Goal: Information Seeking & Learning: Learn about a topic

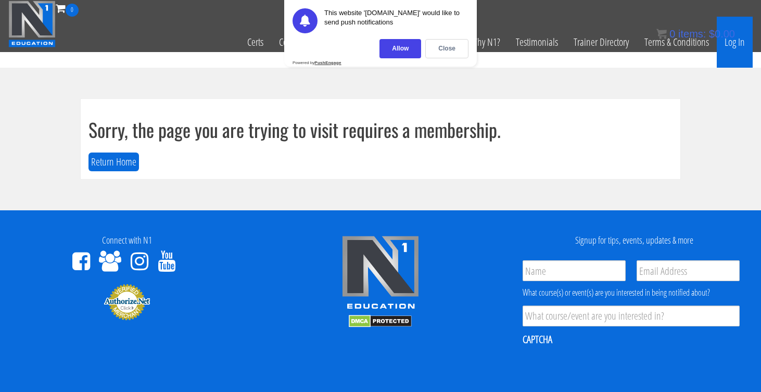
click at [736, 43] on link "Log In" at bounding box center [735, 42] width 36 height 51
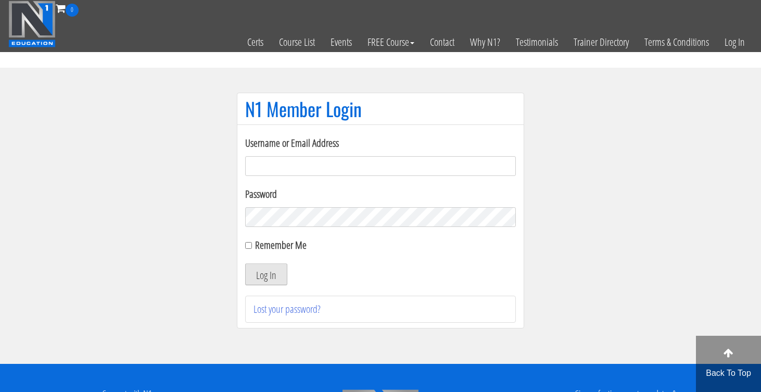
type input "whitney@personaltrainerwhitney.com"
click at [272, 273] on button "Log In" at bounding box center [266, 275] width 42 height 22
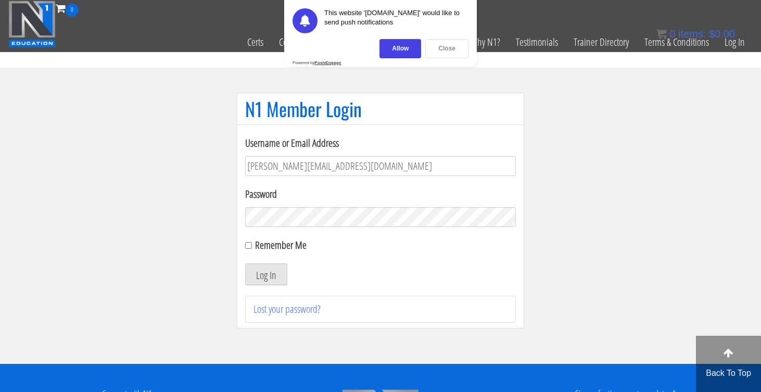
click at [446, 45] on div "Close" at bounding box center [447, 48] width 43 height 19
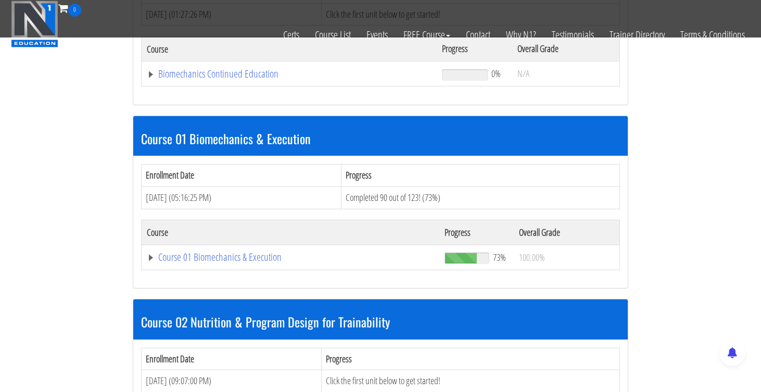
scroll to position [229, 0]
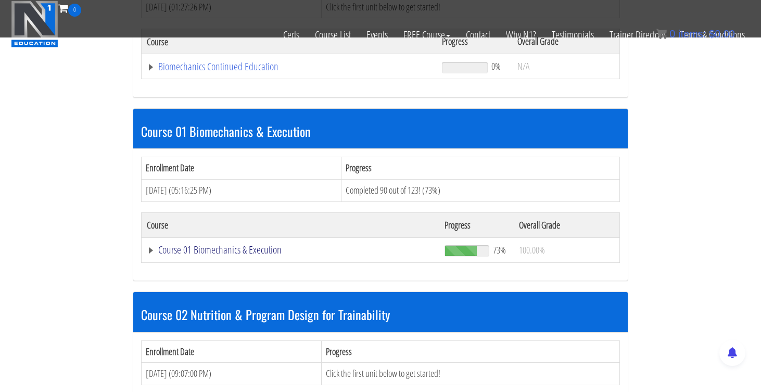
click at [190, 72] on link "Course 01 Biomechanics & Execution" at bounding box center [289, 66] width 285 height 10
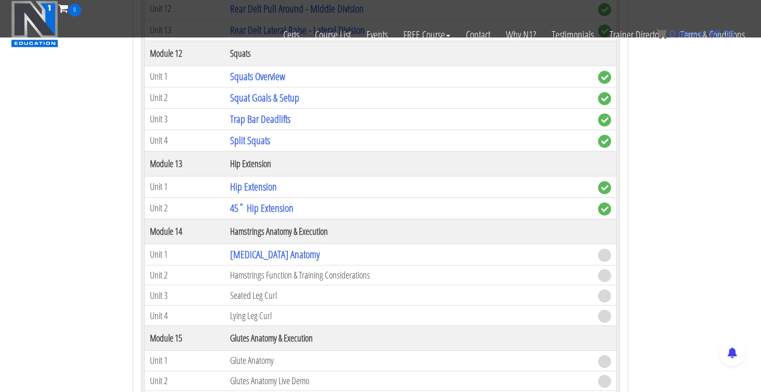
scroll to position [2545, 0]
click at [256, 253] on link "[MEDICAL_DATA] Anatomy" at bounding box center [275, 254] width 90 height 14
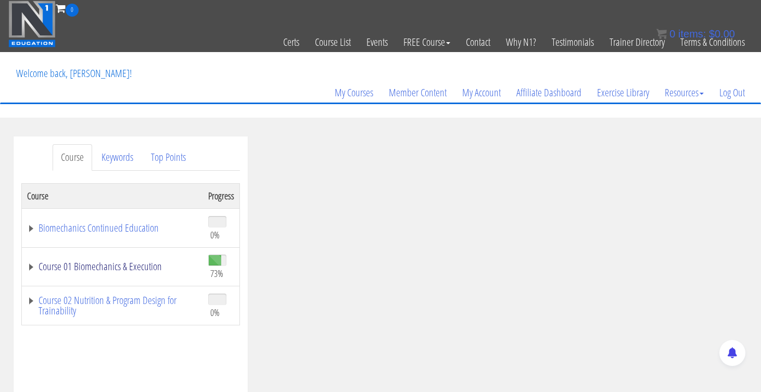
click at [30, 266] on link "Course 01 Biomechanics & Execution" at bounding box center [112, 266] width 171 height 10
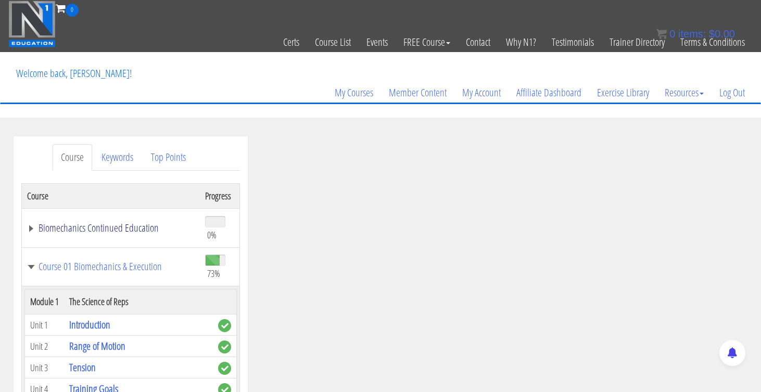
click at [31, 230] on link "Biomechanics Continued Education" at bounding box center [111, 228] width 168 height 10
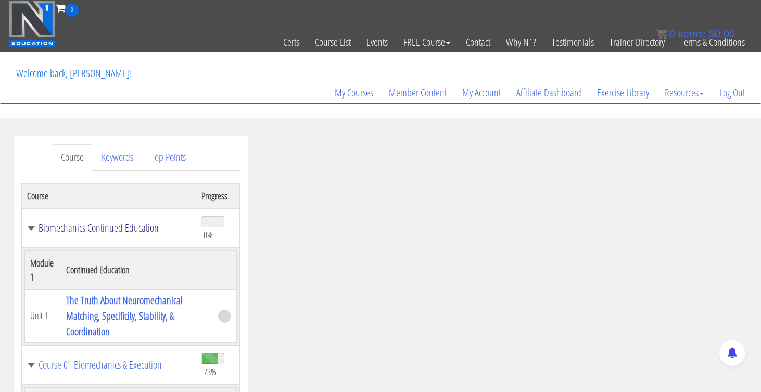
click at [32, 230] on link "Biomechanics Continued Education" at bounding box center [109, 228] width 164 height 10
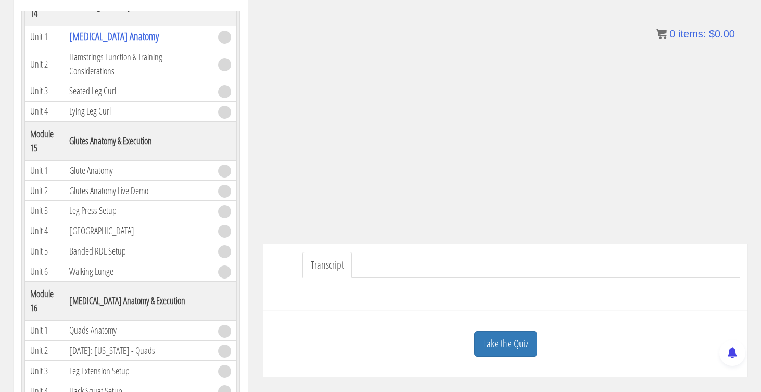
scroll to position [175, 0]
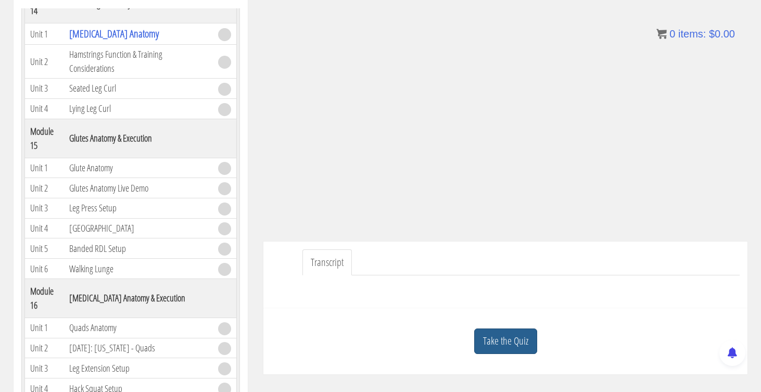
click at [510, 344] on link "Take the Quiz" at bounding box center [505, 342] width 63 height 26
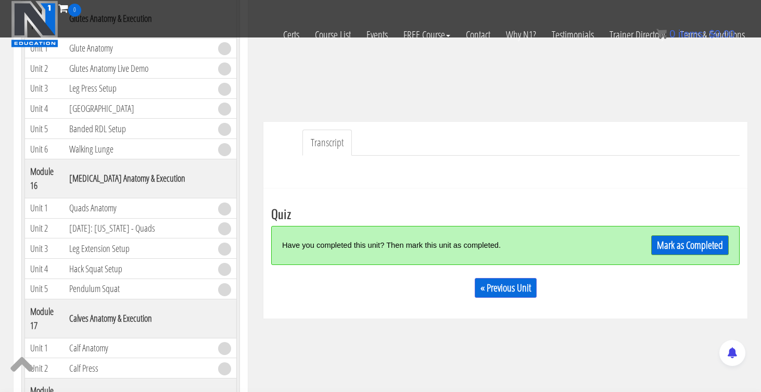
scroll to position [229, 0]
click at [706, 244] on link "Mark as Completed" at bounding box center [691, 246] width 78 height 20
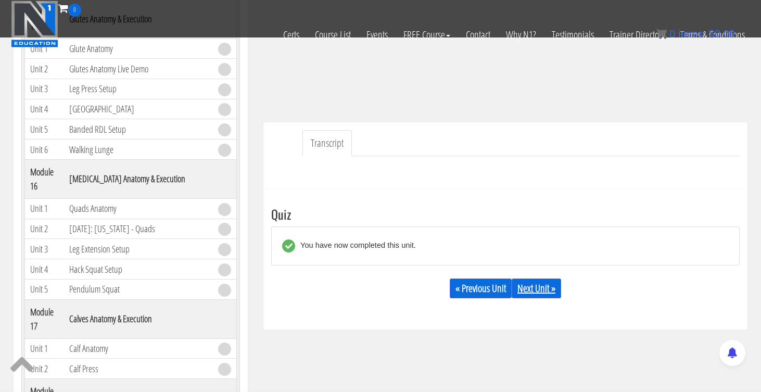
click at [531, 288] on link "Next Unit »" at bounding box center [536, 289] width 49 height 20
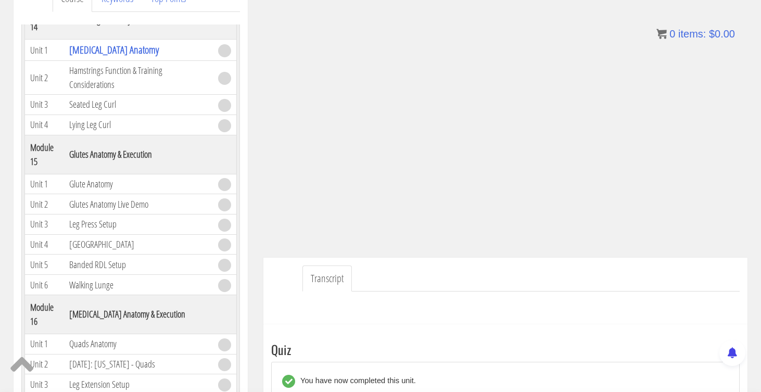
scroll to position [161, 0]
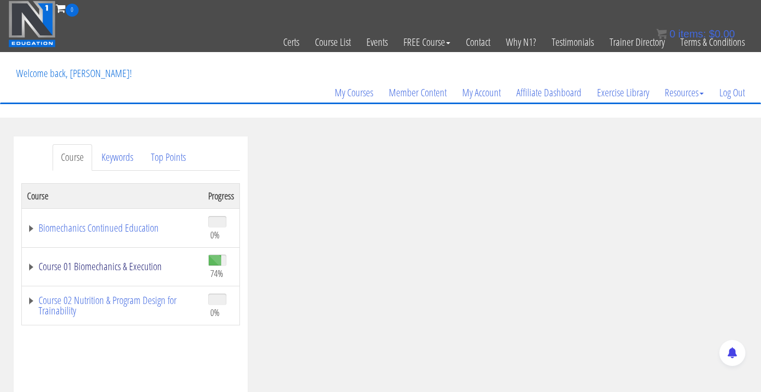
click at [105, 269] on link "Course 01 Biomechanics & Execution" at bounding box center [112, 266] width 171 height 10
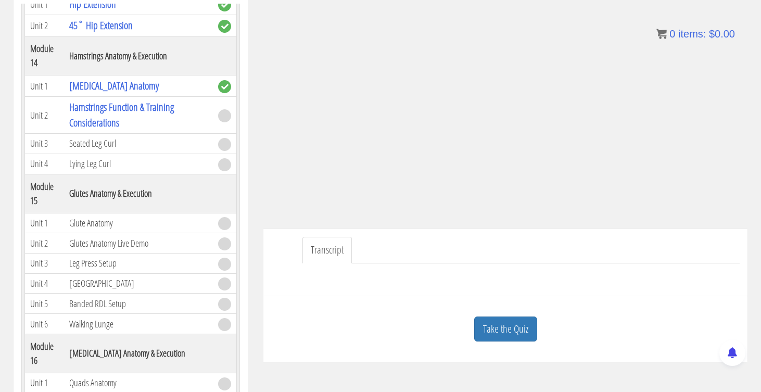
scroll to position [181, 0]
click at [336, 247] on link "Transcript" at bounding box center [327, 249] width 49 height 27
click at [496, 332] on link "Take the Quiz" at bounding box center [505, 329] width 63 height 26
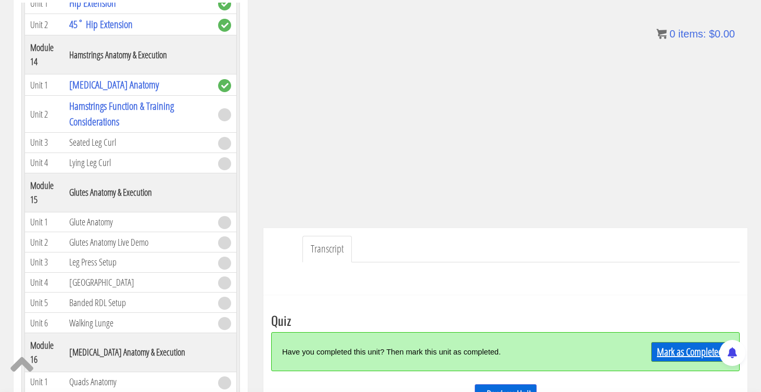
click at [684, 348] on link "Mark as Completed" at bounding box center [691, 352] width 78 height 20
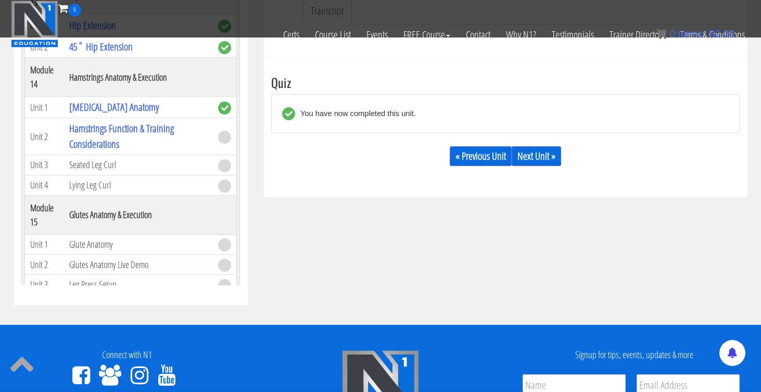
scroll to position [2385, 0]
click at [545, 151] on link "Next Unit »" at bounding box center [536, 156] width 49 height 20
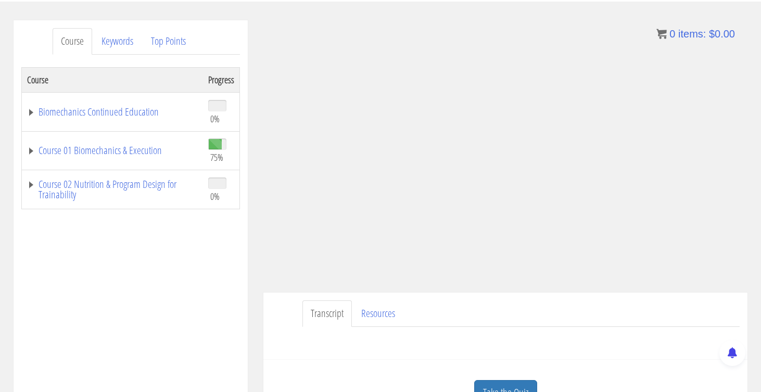
scroll to position [123, 0]
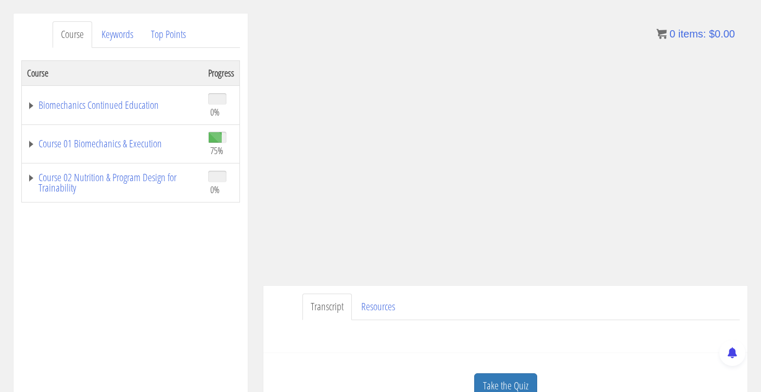
click at [552, 297] on ul "Transcript Resources" at bounding box center [522, 307] width 438 height 27
click at [499, 377] on link "Take the Quiz" at bounding box center [505, 386] width 63 height 26
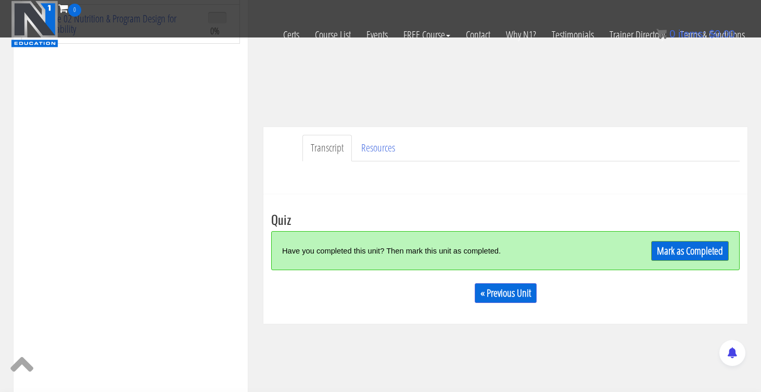
scroll to position [218, 0]
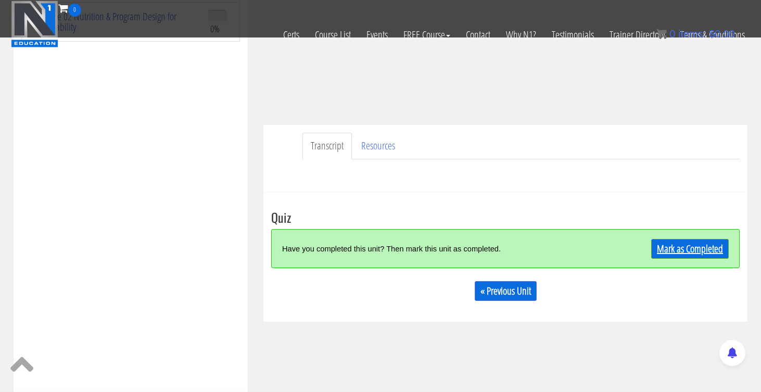
click at [689, 253] on link "Mark as Completed" at bounding box center [691, 249] width 78 height 20
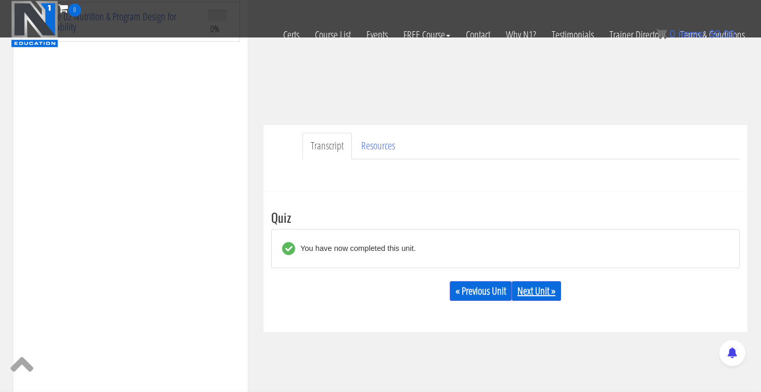
click at [536, 293] on link "Next Unit »" at bounding box center [536, 291] width 49 height 20
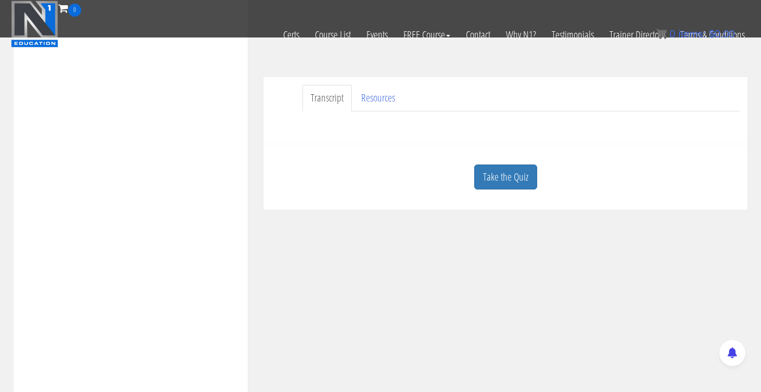
scroll to position [267, 0]
click at [515, 166] on link "Take the Quiz" at bounding box center [505, 177] width 63 height 26
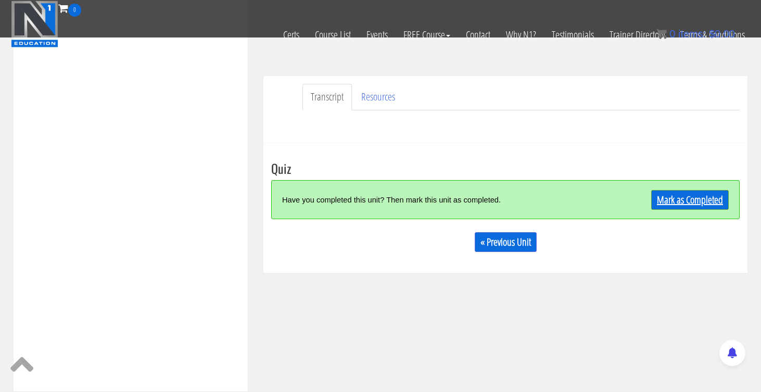
click at [708, 191] on link "Mark as Completed" at bounding box center [691, 200] width 78 height 20
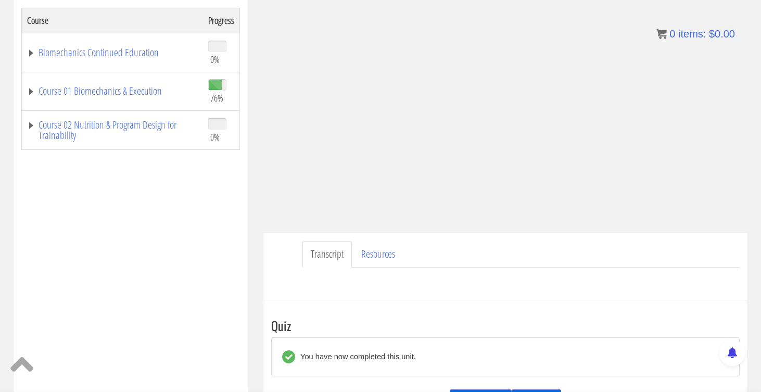
scroll to position [193, 0]
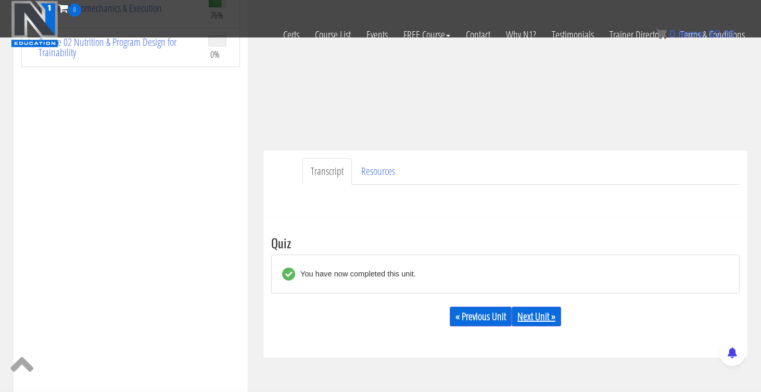
click at [532, 317] on link "Next Unit »" at bounding box center [536, 317] width 49 height 20
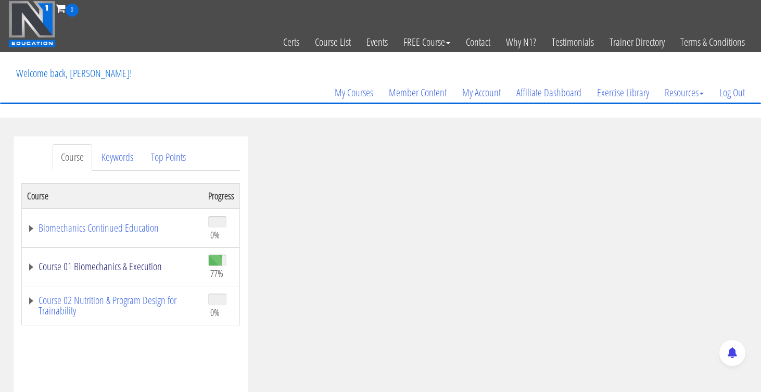
click at [110, 269] on link "Course 01 Biomechanics & Execution" at bounding box center [112, 266] width 171 height 10
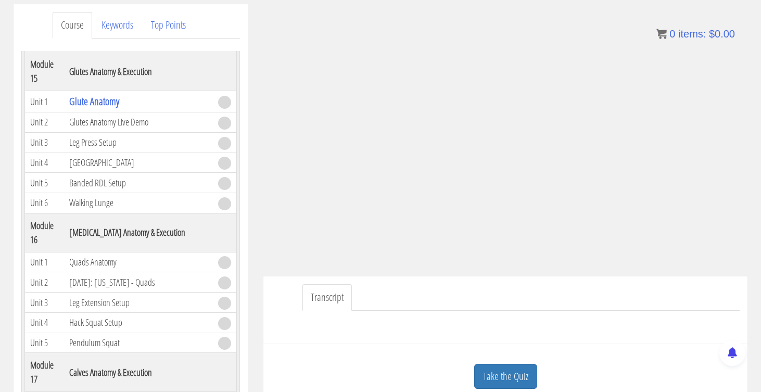
scroll to position [138, 0]
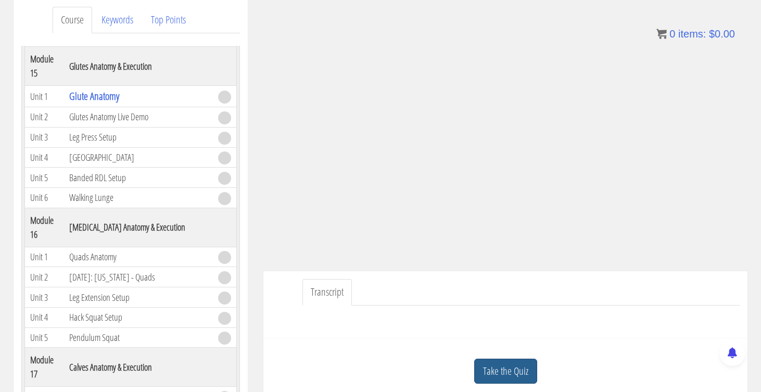
click at [513, 367] on link "Take the Quiz" at bounding box center [505, 372] width 63 height 26
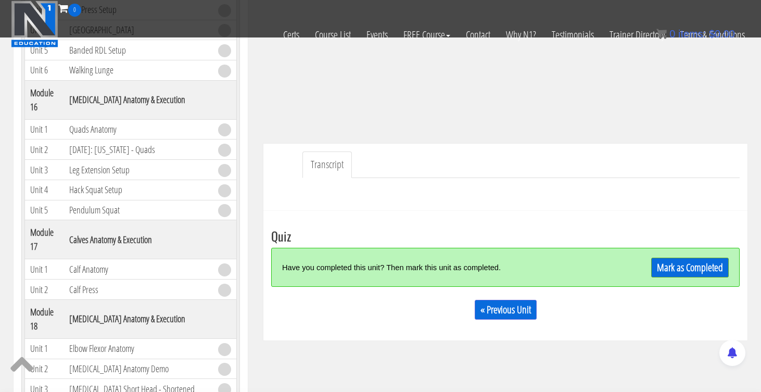
scroll to position [209, 0]
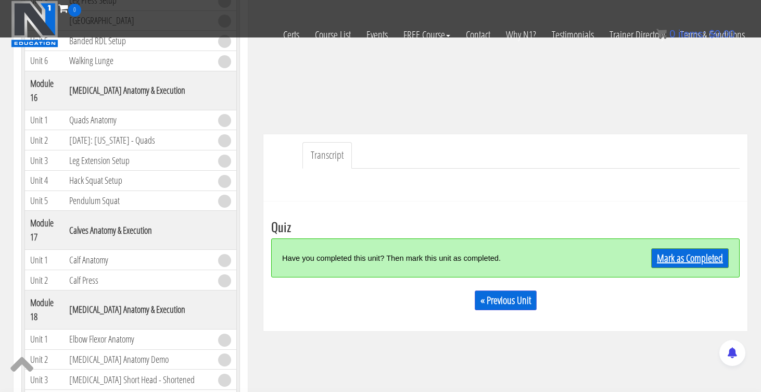
click at [682, 252] on link "Mark as Completed" at bounding box center [691, 258] width 78 height 20
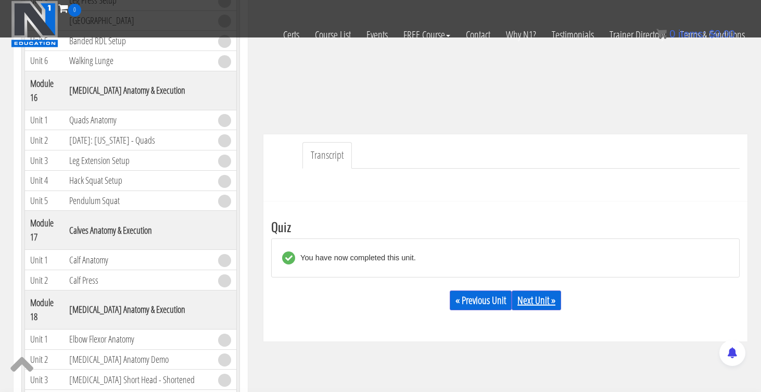
click at [532, 304] on link "Next Unit »" at bounding box center [536, 301] width 49 height 20
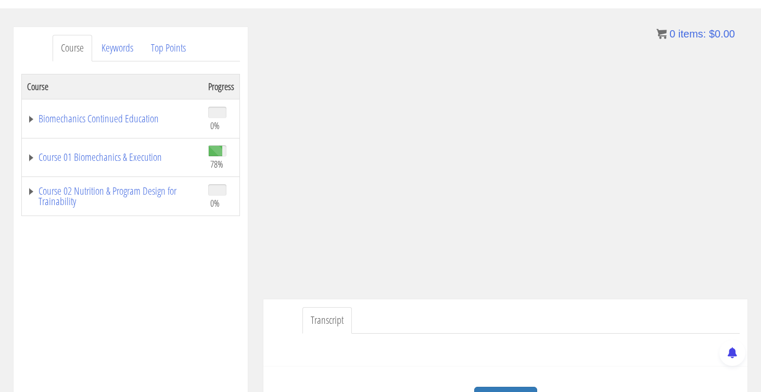
scroll to position [110, 0]
click at [521, 310] on ul "Transcript" at bounding box center [522, 320] width 438 height 27
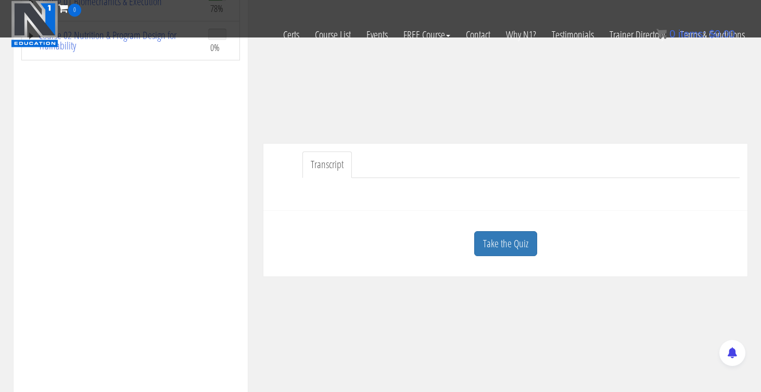
scroll to position [202, 0]
click at [509, 242] on link "Take the Quiz" at bounding box center [505, 242] width 63 height 26
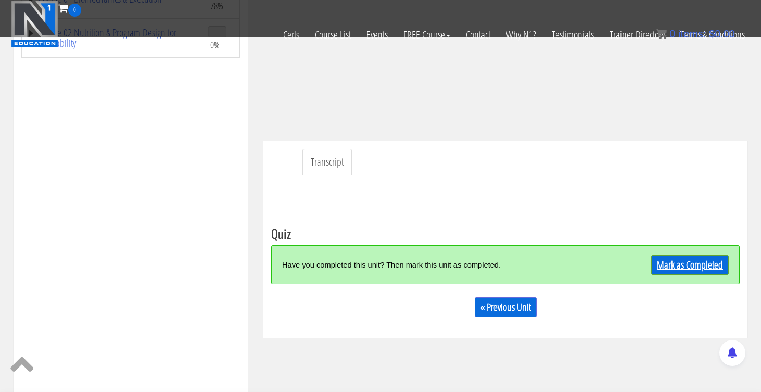
click at [680, 263] on link "Mark as Completed" at bounding box center [691, 265] width 78 height 20
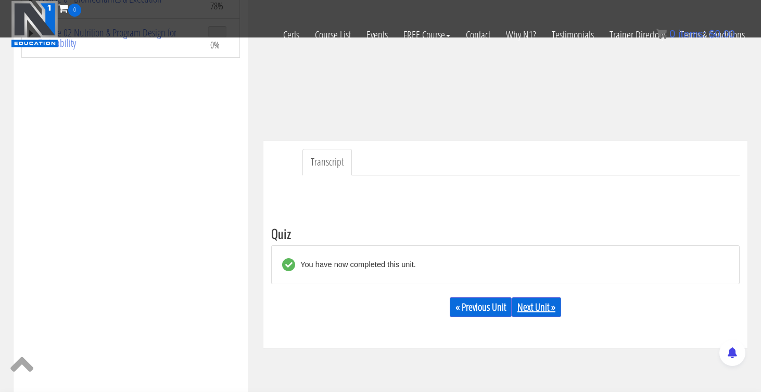
click at [534, 308] on link "Next Unit »" at bounding box center [536, 307] width 49 height 20
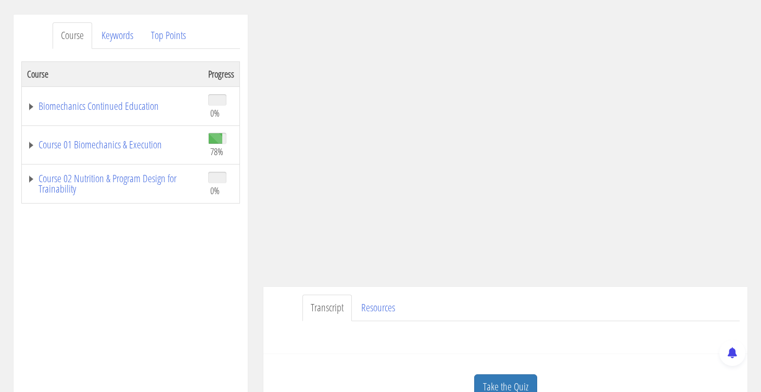
scroll to position [122, 0]
click at [372, 307] on link "Resources" at bounding box center [378, 307] width 51 height 27
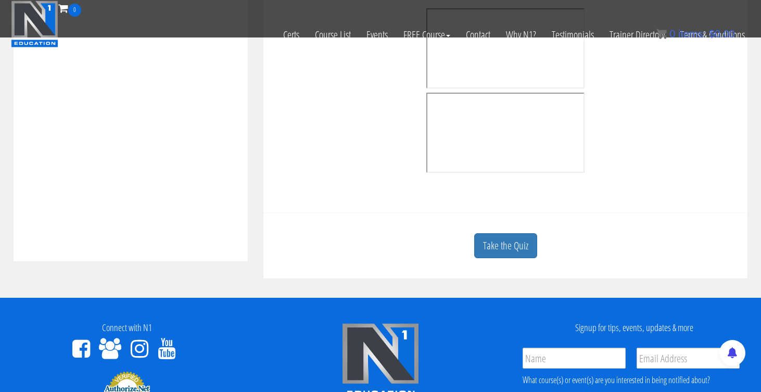
scroll to position [398, 0]
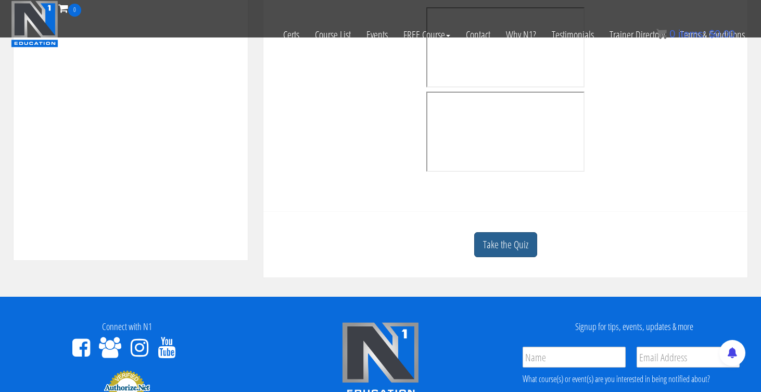
click at [518, 249] on link "Take the Quiz" at bounding box center [505, 245] width 63 height 26
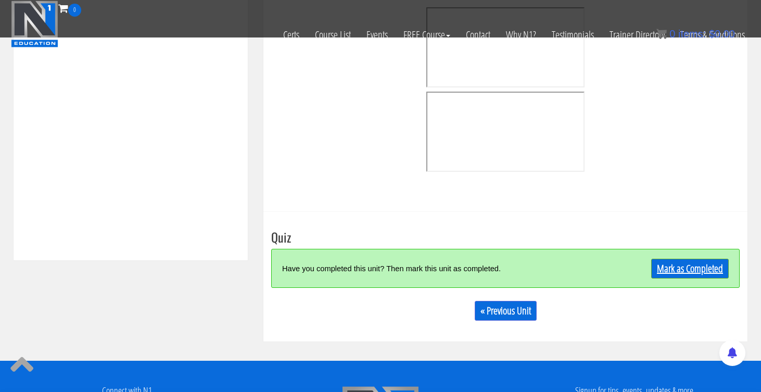
click at [670, 272] on link "Mark as Completed" at bounding box center [691, 269] width 78 height 20
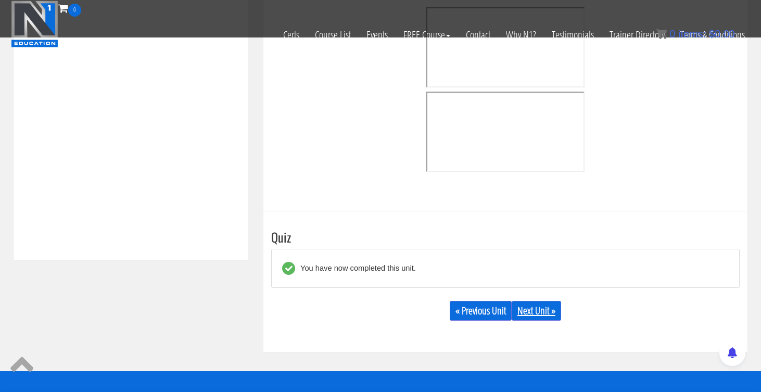
click at [534, 310] on link "Next Unit »" at bounding box center [536, 311] width 49 height 20
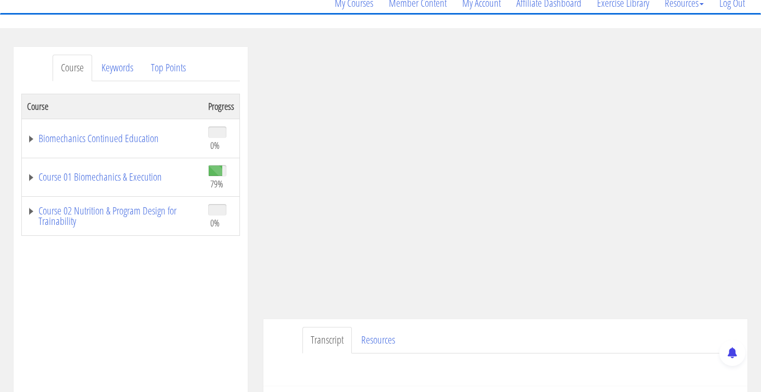
scroll to position [94, 0]
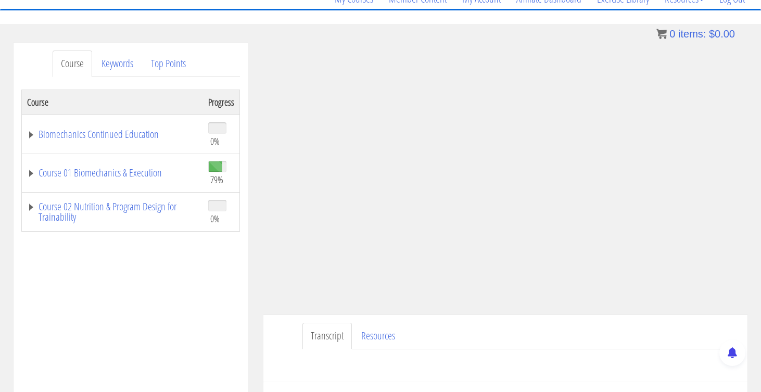
click at [621, 329] on ul "Transcript Resources" at bounding box center [522, 336] width 438 height 27
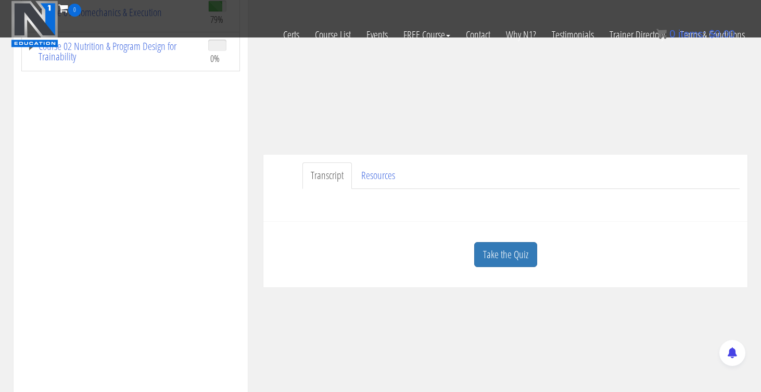
scroll to position [224, 0]
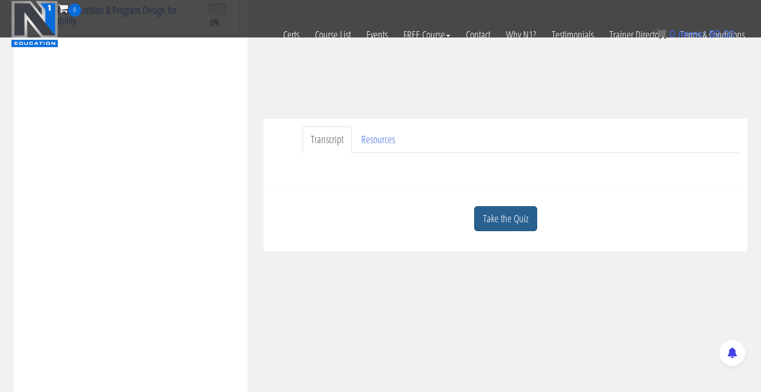
click at [505, 215] on link "Take the Quiz" at bounding box center [505, 219] width 63 height 26
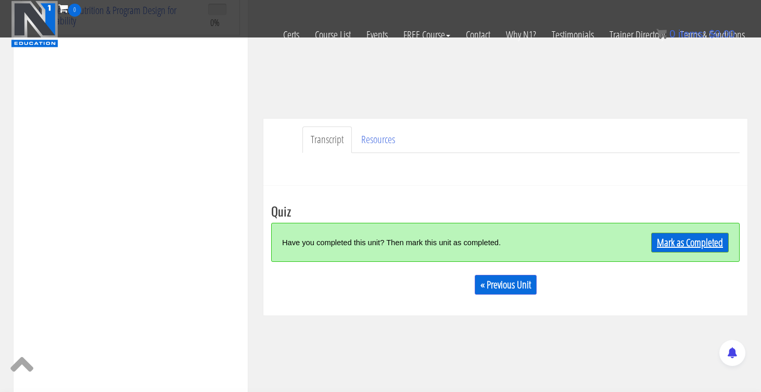
click at [664, 241] on link "Mark as Completed" at bounding box center [691, 243] width 78 height 20
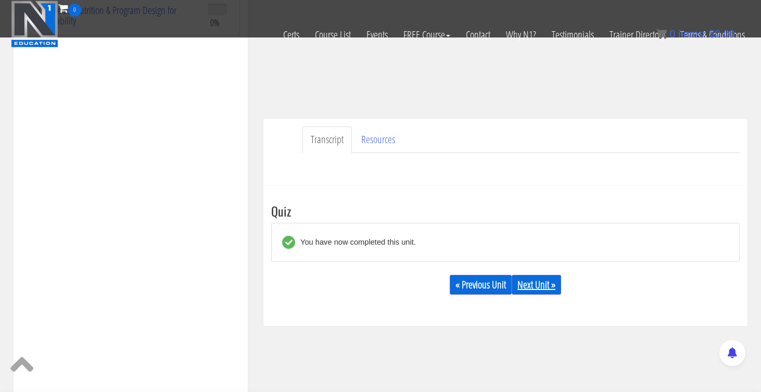
click at [538, 282] on link "Next Unit »" at bounding box center [536, 285] width 49 height 20
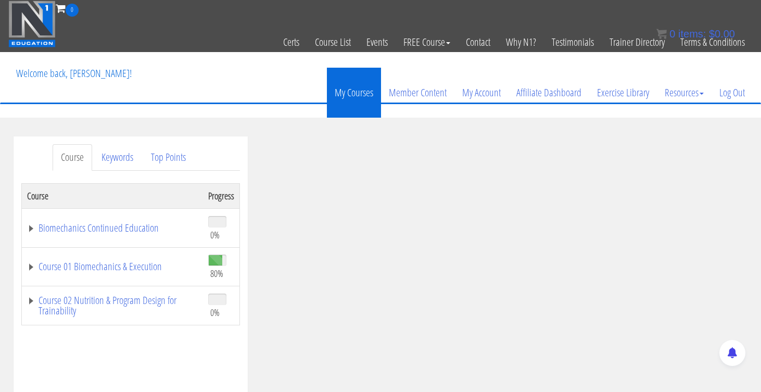
click at [358, 91] on link "My Courses" at bounding box center [354, 93] width 54 height 50
click at [346, 95] on link "My Courses" at bounding box center [354, 93] width 54 height 50
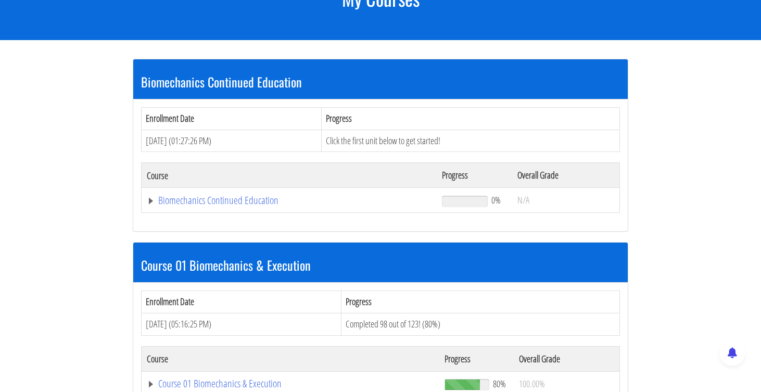
scroll to position [163, 0]
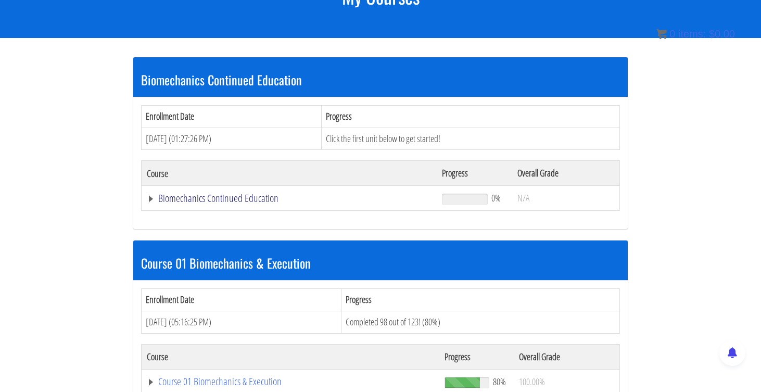
click at [235, 193] on link "Biomechanics Continued Education" at bounding box center [289, 198] width 285 height 10
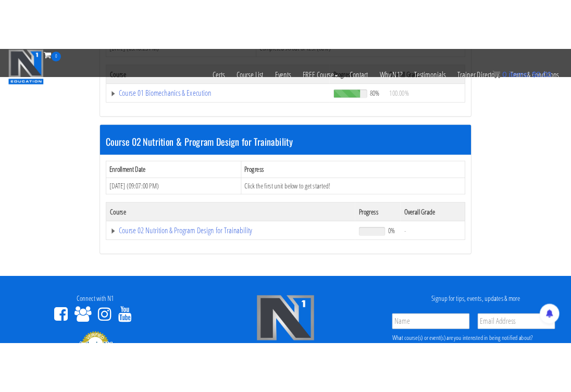
scroll to position [480, 0]
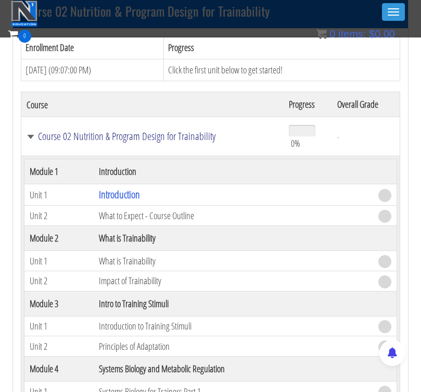
scroll to position [583, 0]
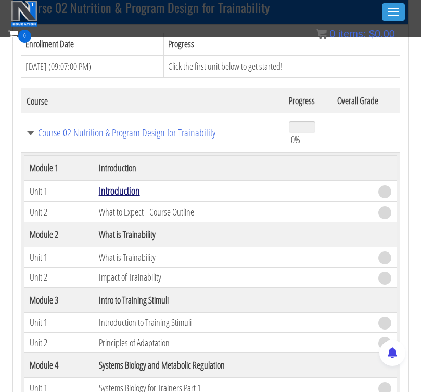
click at [122, 191] on link "Introduction" at bounding box center [119, 191] width 41 height 14
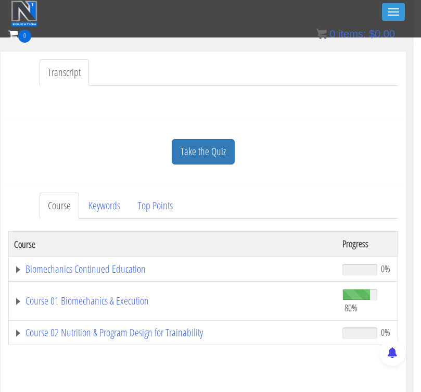
scroll to position [226, 8]
click at [102, 213] on link "Keywords" at bounding box center [103, 206] width 48 height 27
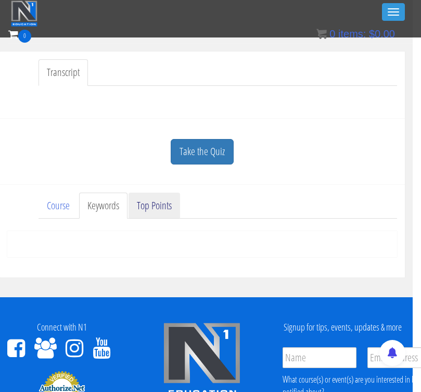
click at [148, 205] on link "Top Points" at bounding box center [155, 206] width 52 height 27
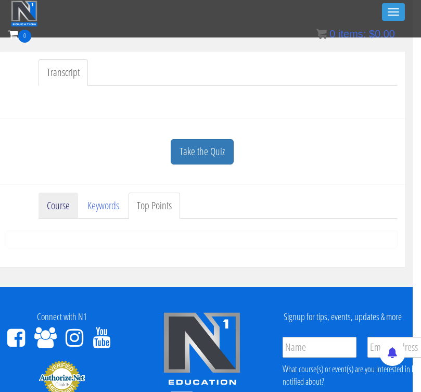
click at [48, 211] on link "Course" at bounding box center [59, 206] width 40 height 27
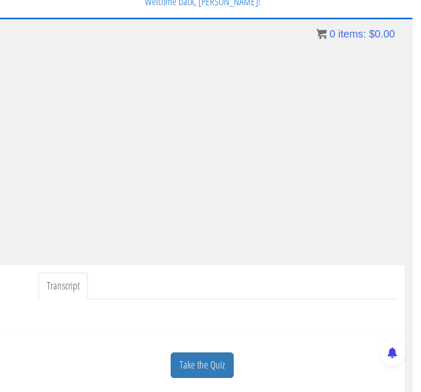
scroll to position [42, 8]
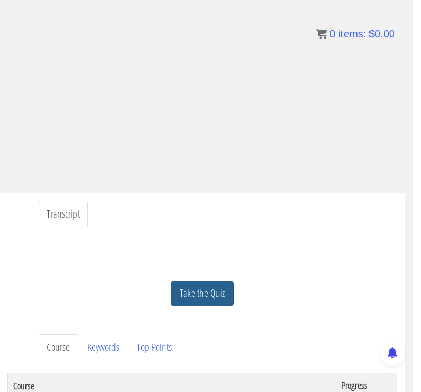
click at [205, 290] on link "Take the Quiz" at bounding box center [202, 294] width 63 height 26
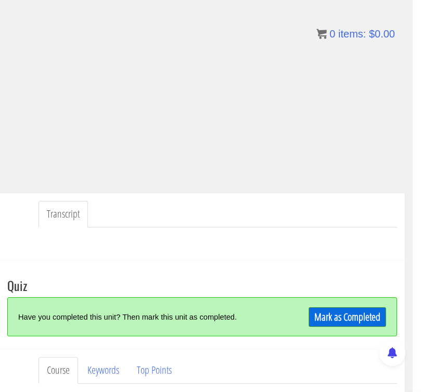
scroll to position [139, 8]
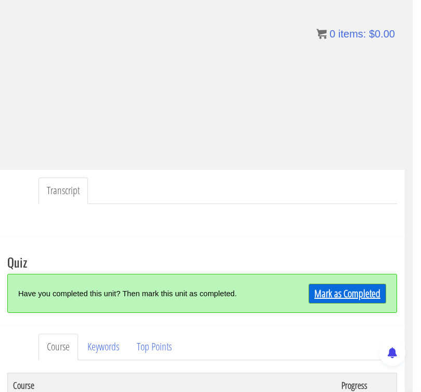
click at [336, 295] on link "Mark as Completed" at bounding box center [348, 294] width 78 height 20
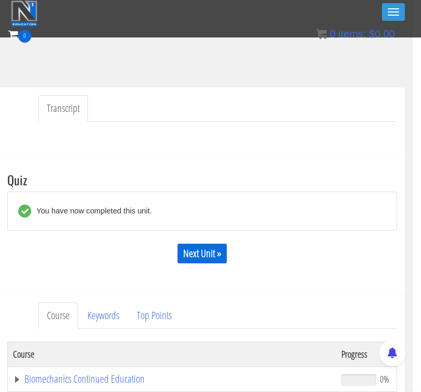
scroll to position [190, 0]
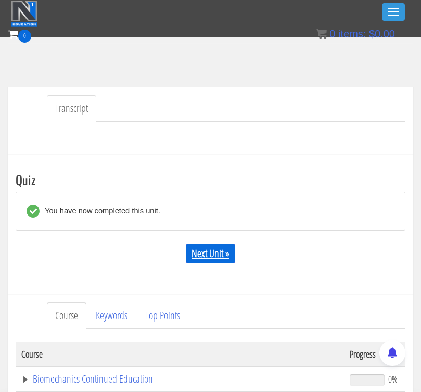
click at [200, 253] on link "Next Unit »" at bounding box center [210, 254] width 49 height 20
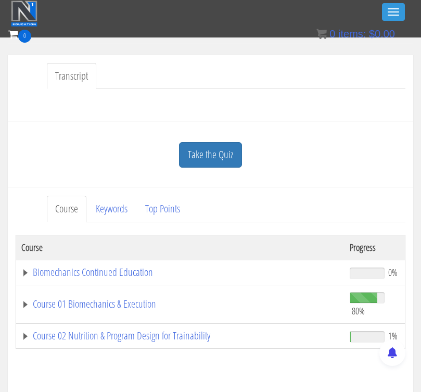
scroll to position [211, 0]
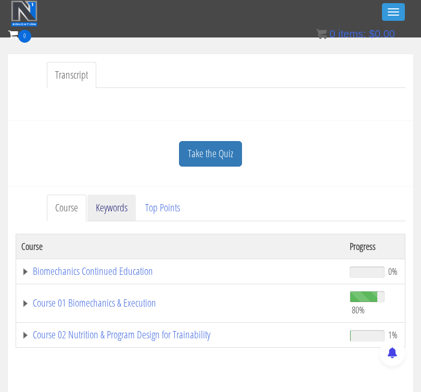
click at [132, 206] on link "Keywords" at bounding box center [112, 208] width 48 height 27
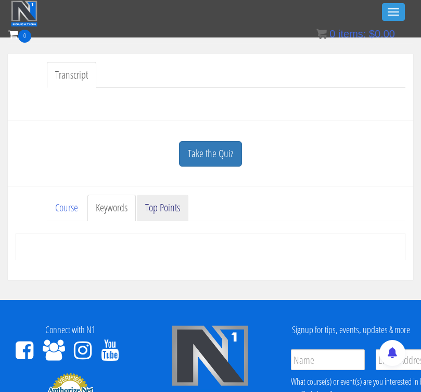
click at [161, 206] on link "Top Points" at bounding box center [163, 208] width 52 height 27
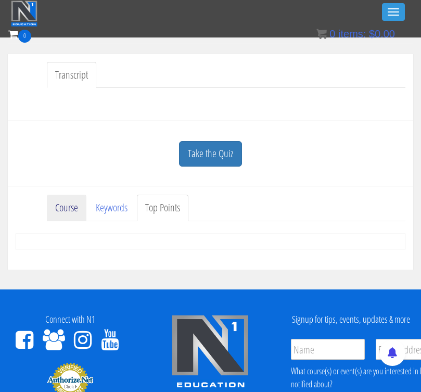
click at [79, 211] on link "Course" at bounding box center [67, 208] width 40 height 27
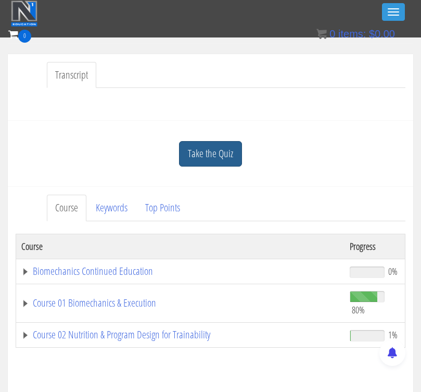
click at [213, 153] on link "Take the Quiz" at bounding box center [210, 154] width 63 height 26
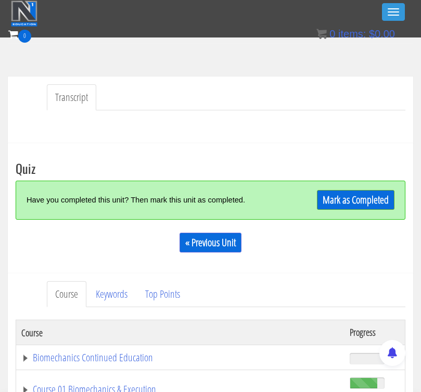
scroll to position [189, 0]
click at [340, 198] on link "Mark as Completed" at bounding box center [356, 200] width 78 height 20
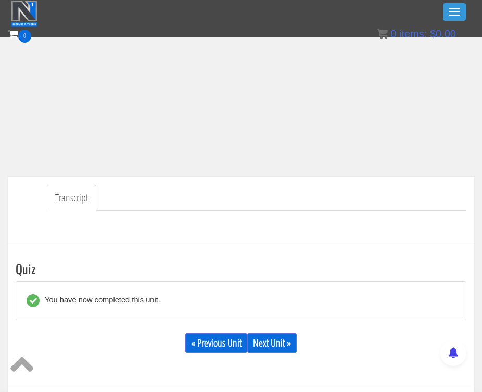
scroll to position [0, 0]
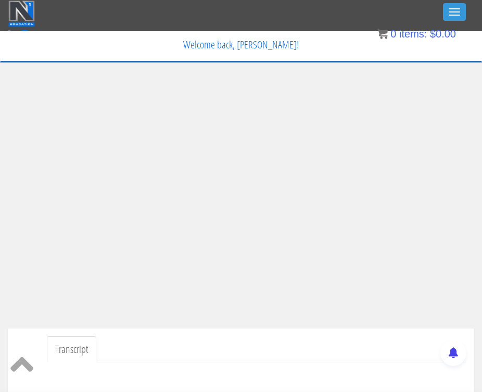
click at [21, 364] on icon at bounding box center [21, 364] width 23 height 36
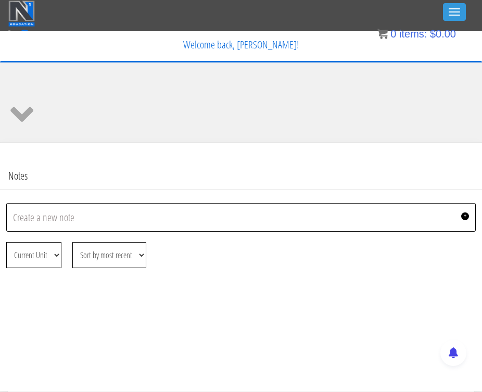
click at [22, 128] on icon at bounding box center [21, 114] width 23 height 36
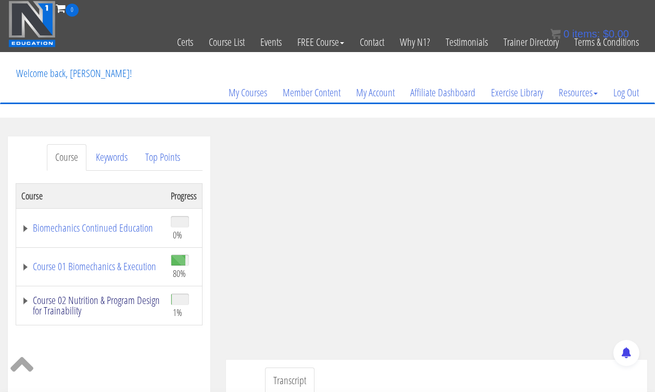
click at [88, 304] on link "Course 02 Nutrition & Program Design for Trainability" at bounding box center [90, 305] width 139 height 21
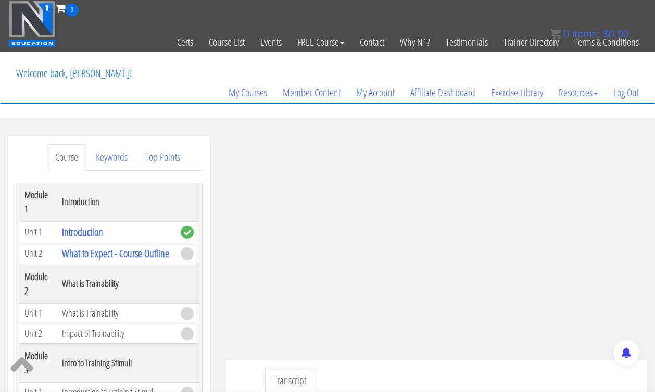
scroll to position [141, 0]
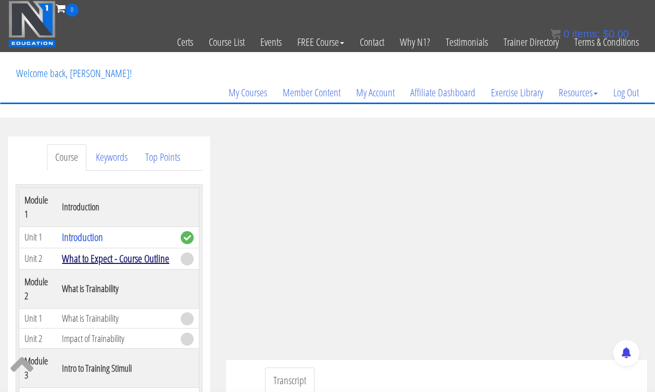
click at [114, 258] on link "What to Expect - Course Outline" at bounding box center [115, 259] width 107 height 14
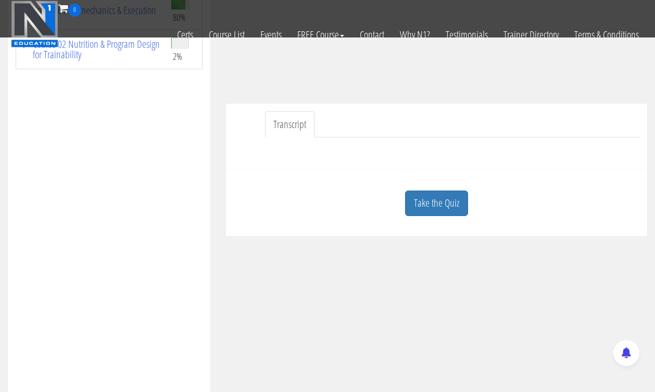
scroll to position [191, 0]
click at [443, 202] on link "Take the Quiz" at bounding box center [436, 203] width 63 height 26
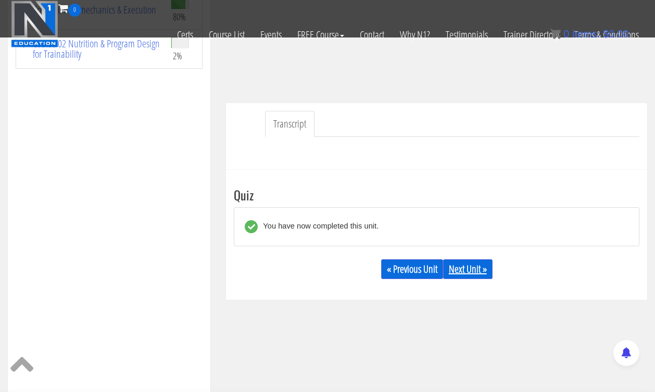
click at [470, 270] on link "Next Unit »" at bounding box center [467, 269] width 49 height 20
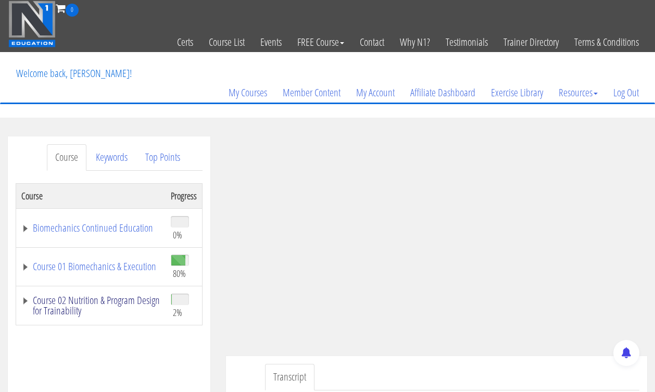
click at [98, 301] on link "Course 02 Nutrition & Program Design for Trainability" at bounding box center [90, 305] width 139 height 21
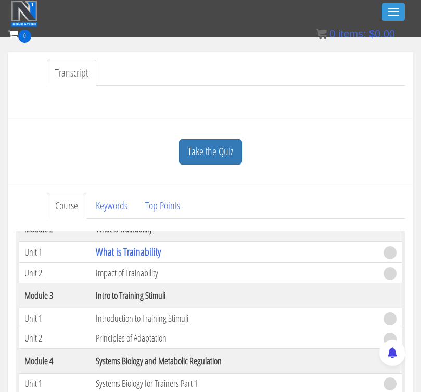
scroll to position [223, 0]
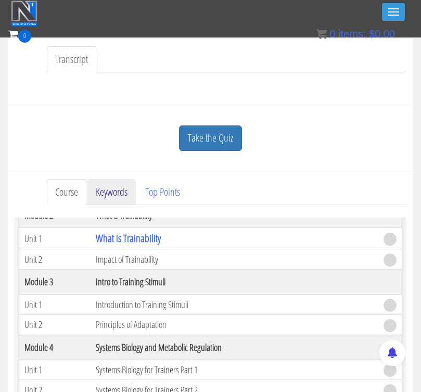
click at [112, 195] on link "Keywords" at bounding box center [112, 192] width 48 height 27
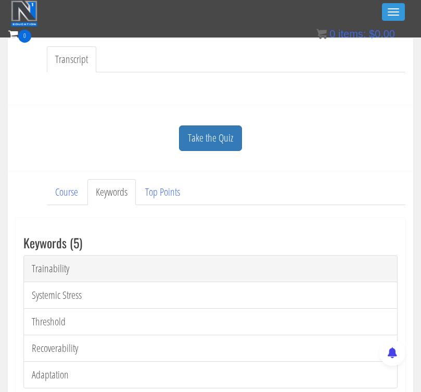
click at [84, 264] on link "Trainability" at bounding box center [210, 268] width 374 height 27
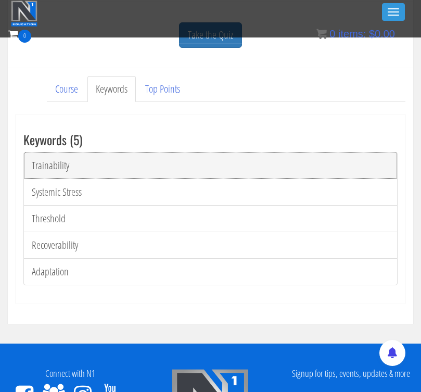
scroll to position [329, 0]
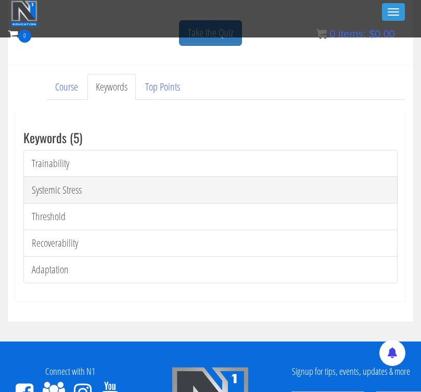
click at [63, 190] on link "Systemic Stress" at bounding box center [210, 190] width 374 height 27
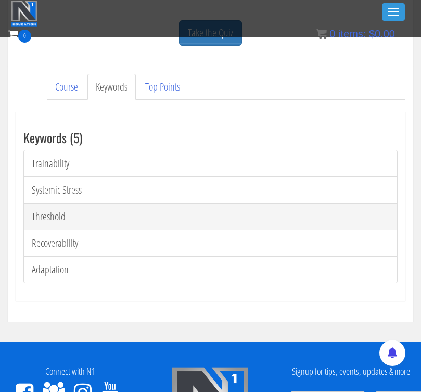
click at [72, 215] on link "Threshold" at bounding box center [210, 216] width 374 height 27
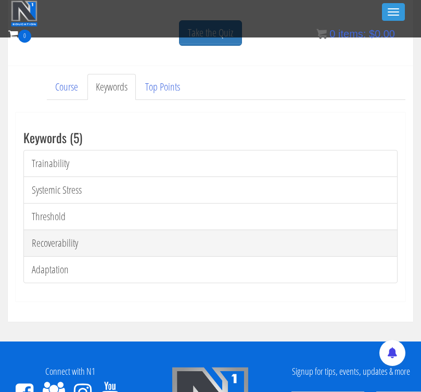
click at [51, 239] on link "Recoverability" at bounding box center [210, 243] width 374 height 27
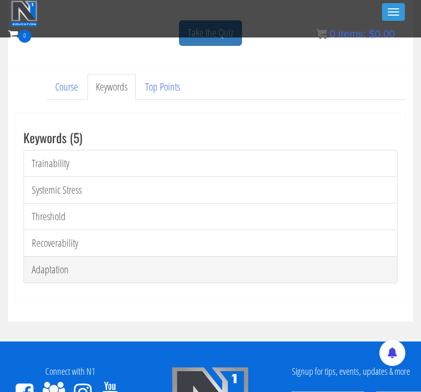
click at [47, 272] on link "Adaptation" at bounding box center [210, 269] width 374 height 27
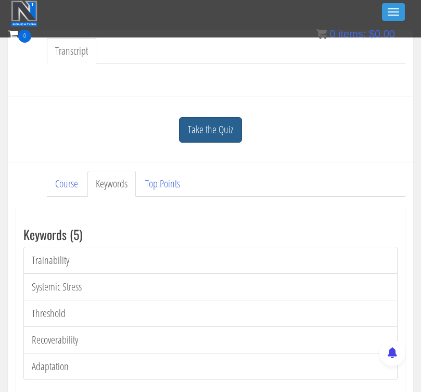
click at [201, 132] on link "Take the Quiz" at bounding box center [210, 130] width 63 height 26
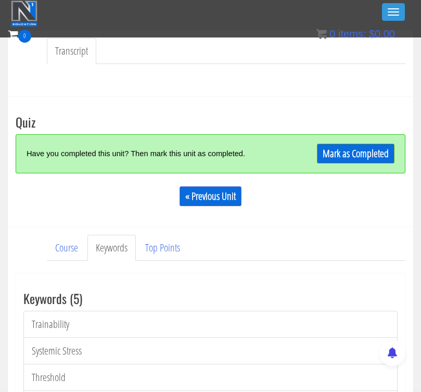
scroll to position [295, 0]
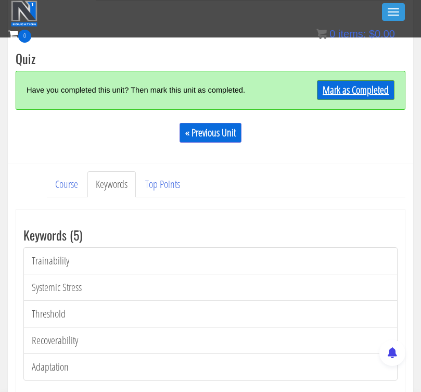
click at [338, 91] on link "Mark as Completed" at bounding box center [356, 90] width 78 height 20
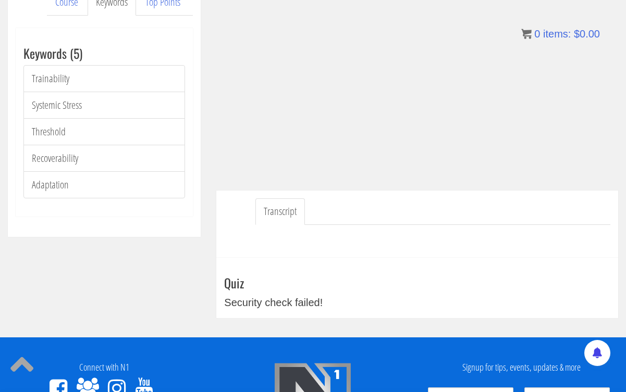
scroll to position [149, 0]
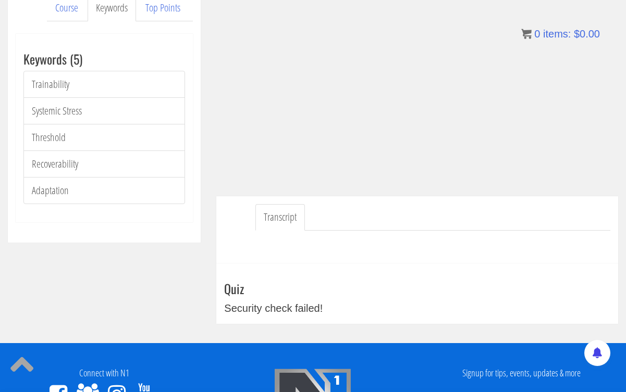
click at [280, 312] on div "Security check failed!" at bounding box center [417, 309] width 386 height 16
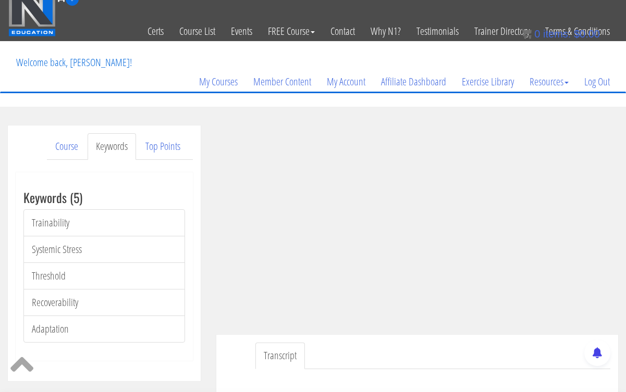
scroll to position [5, 0]
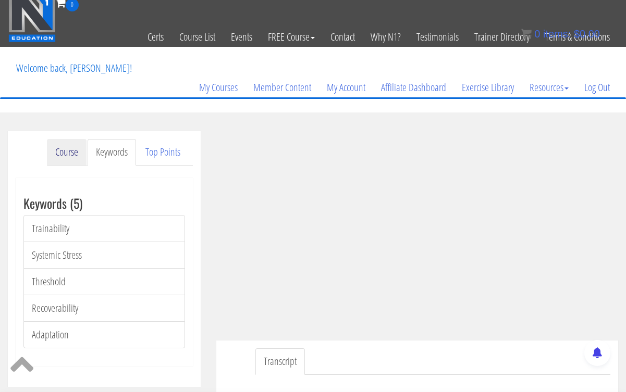
click at [71, 148] on link "Course" at bounding box center [67, 152] width 40 height 27
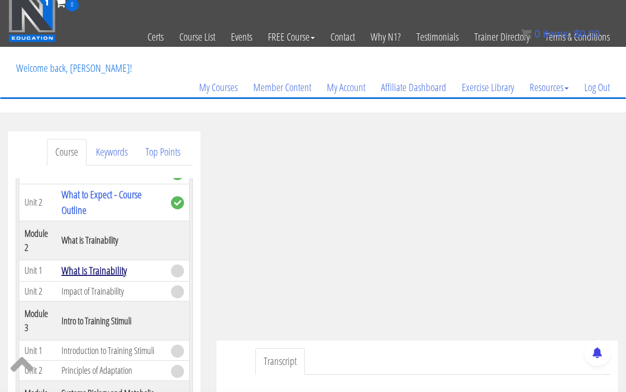
click at [112, 271] on link "What is Trainability" at bounding box center [93, 271] width 65 height 14
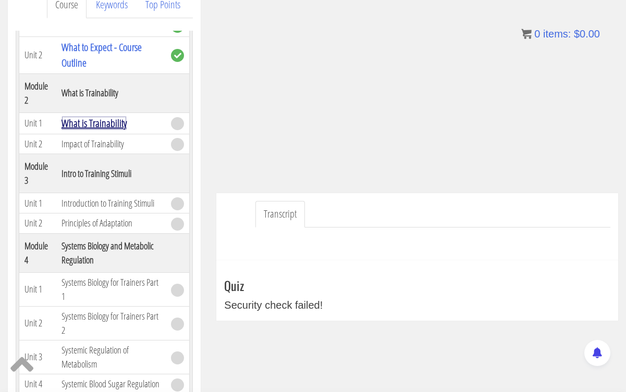
scroll to position [153, 0]
click at [242, 295] on div "Quiz Security check failed! « Previous Unit Notes Create a new note + File Edit…" at bounding box center [417, 296] width 386 height 34
click at [98, 146] on td "Impact of Trainability" at bounding box center [111, 144] width 110 height 20
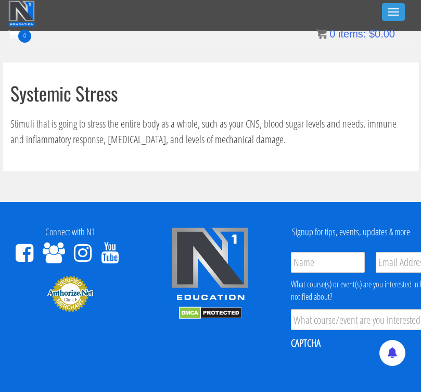
click at [262, 141] on p "Stimuli that is going to stress the entire body as a whole, such as your CNS, b…" at bounding box center [210, 131] width 401 height 31
click at [260, 141] on p "Stimuli that is going to stress the entire body as a whole, such as your CNS, b…" at bounding box center [210, 131] width 401 height 31
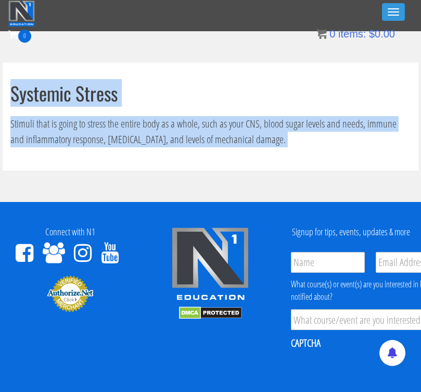
drag, startPoint x: 259, startPoint y: 141, endPoint x: 53, endPoint y: 101, distance: 210.6
click at [53, 101] on div "Systemic Stress Stimuli that is going to stress the entire body as a whole, suc…" at bounding box center [211, 117] width 417 height 108
copy div "Systemic Stress Stimuli that is going to stress the entire body as a whole, suc…"
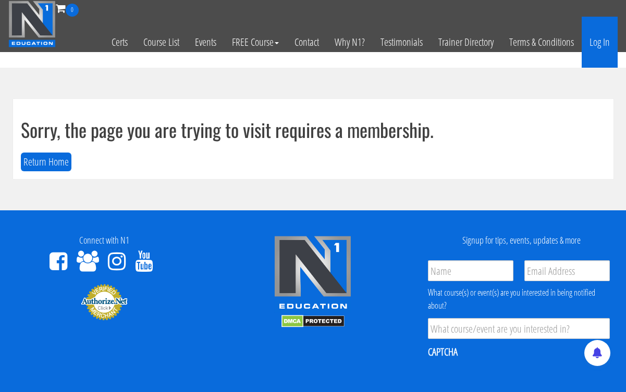
click at [600, 39] on link "Log In" at bounding box center [599, 42] width 36 height 51
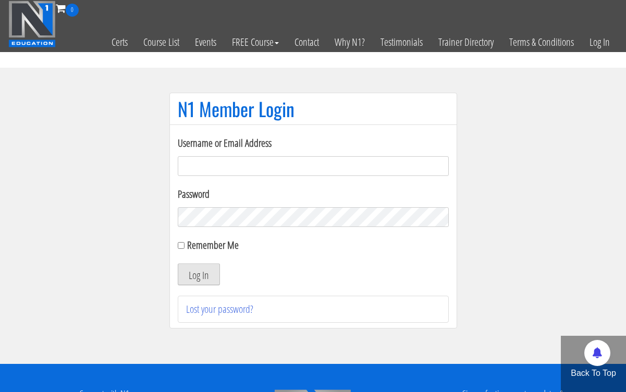
type input "[PERSON_NAME][EMAIL_ADDRESS][DOMAIN_NAME]"
click at [199, 276] on button "Log In" at bounding box center [199, 275] width 42 height 22
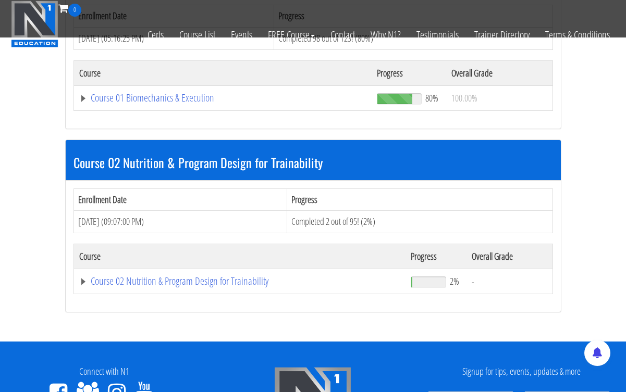
scroll to position [398, 0]
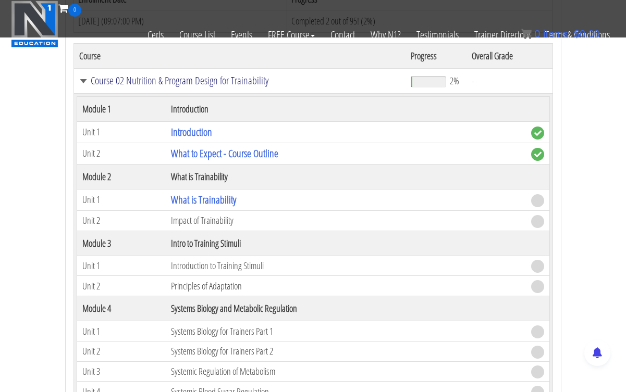
scroll to position [583, 0]
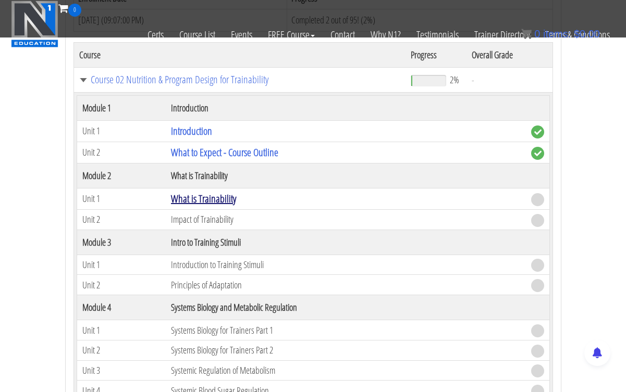
click at [201, 196] on link "What is Trainability" at bounding box center [203, 199] width 65 height 14
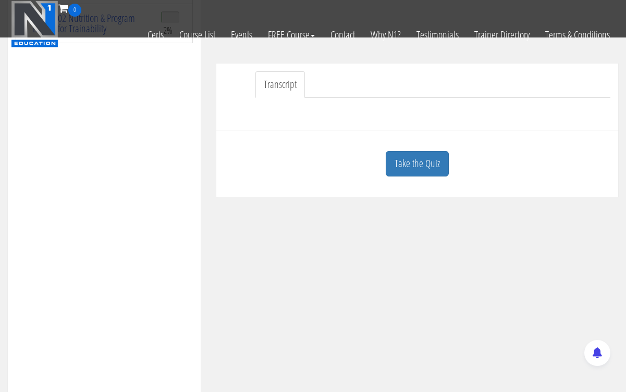
scroll to position [235, 0]
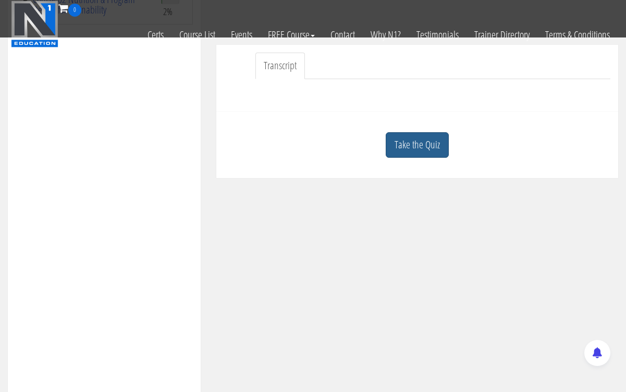
click at [429, 134] on link "Take the Quiz" at bounding box center [416, 145] width 63 height 26
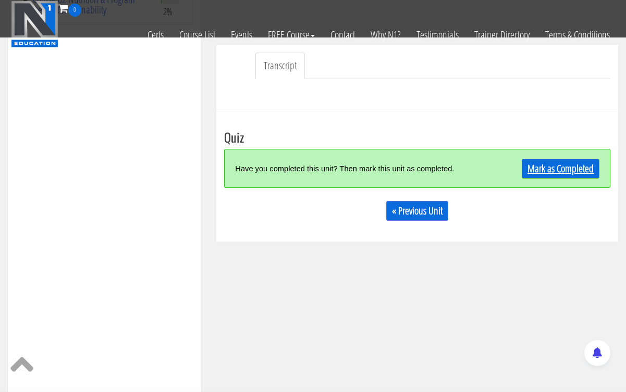
click at [536, 163] on link "Mark as Completed" at bounding box center [560, 169] width 78 height 20
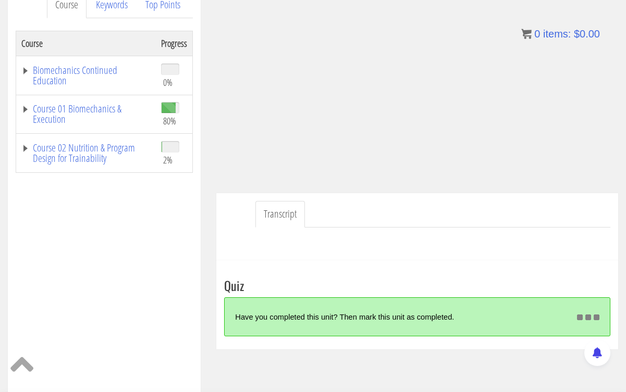
scroll to position [153, 0]
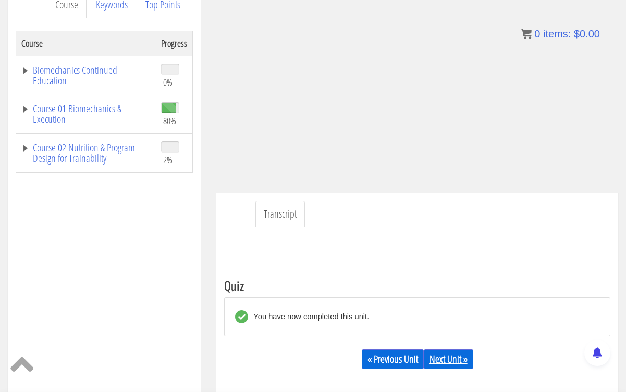
click at [448, 360] on link "Next Unit »" at bounding box center [447, 359] width 49 height 20
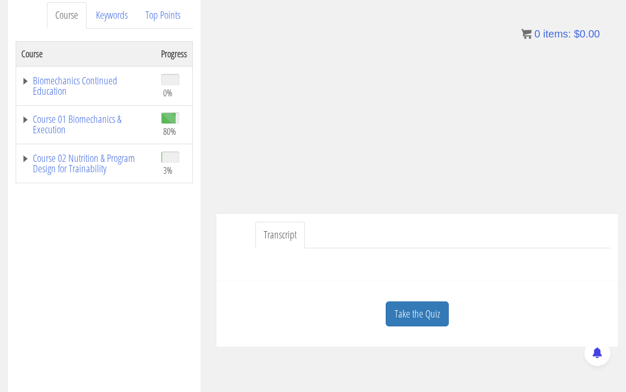
scroll to position [149, 0]
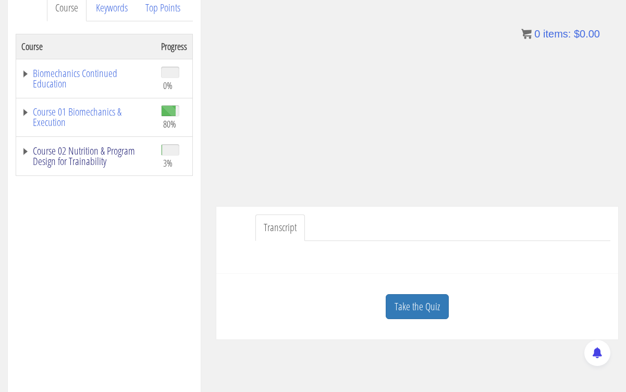
click at [85, 151] on link "Course 02 Nutrition & Program Design for Trainability" at bounding box center [85, 156] width 129 height 21
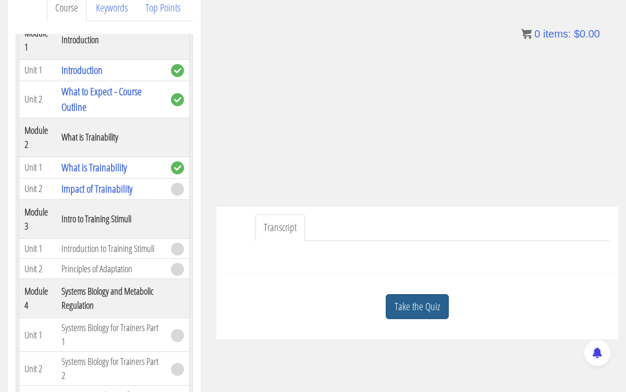
click at [414, 302] on link "Take the Quiz" at bounding box center [416, 307] width 63 height 26
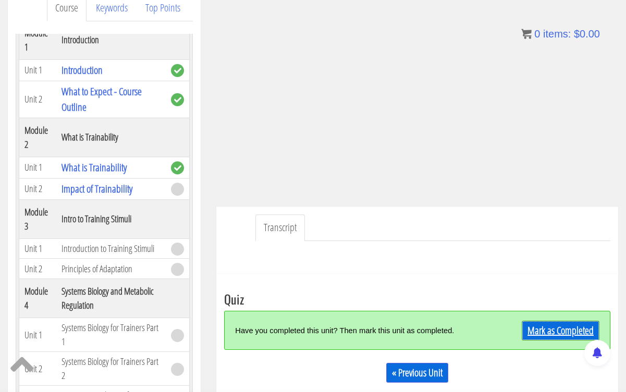
click at [541, 330] on link "Mark as Completed" at bounding box center [560, 331] width 78 height 20
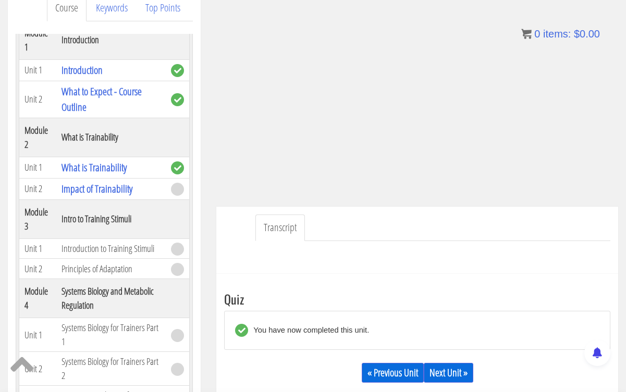
click at [432, 282] on div "Take the Quiz Quiz You have now completed this unit. « Previous Unit Next Unit …" at bounding box center [417, 344] width 402 height 140
click at [126, 182] on link "Impact of Trainability" at bounding box center [96, 189] width 71 height 14
click at [444, 375] on link "Next Unit »" at bounding box center [447, 373] width 49 height 20
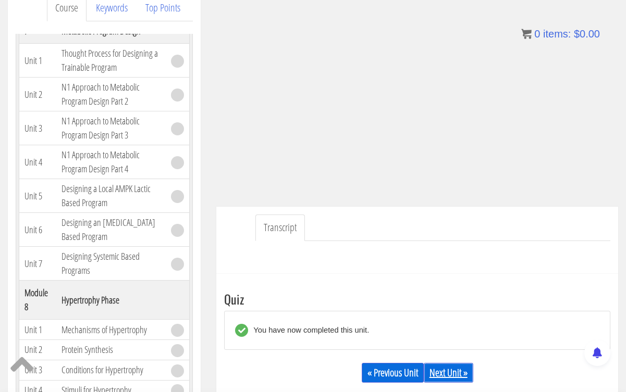
scroll to position [1757, 0]
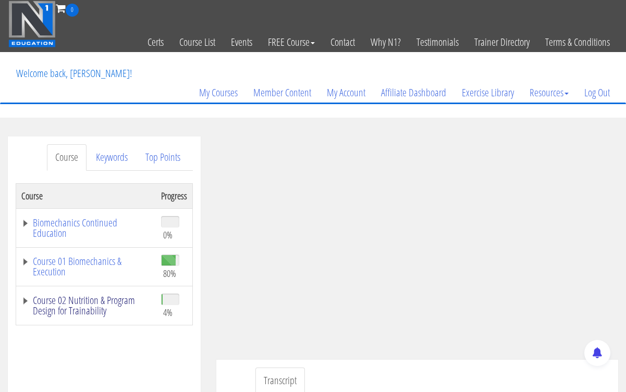
click at [114, 305] on link "Course 02 Nutrition & Program Design for Trainability" at bounding box center [85, 305] width 129 height 21
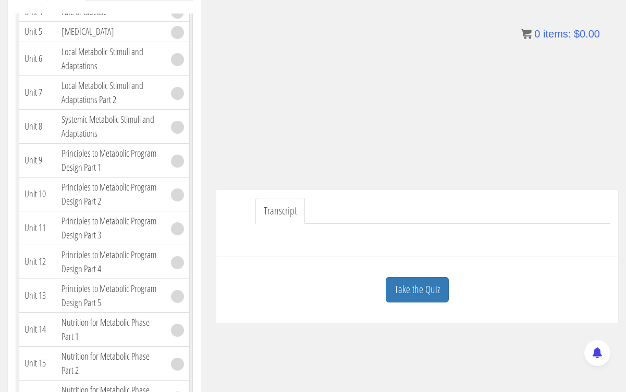
scroll to position [163, 0]
